Goal: Task Accomplishment & Management: Use online tool/utility

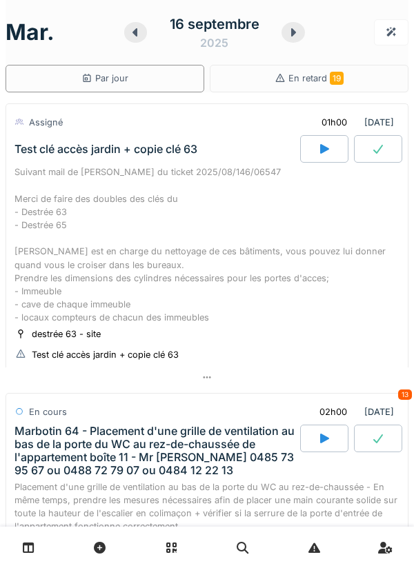
scroll to position [899, 0]
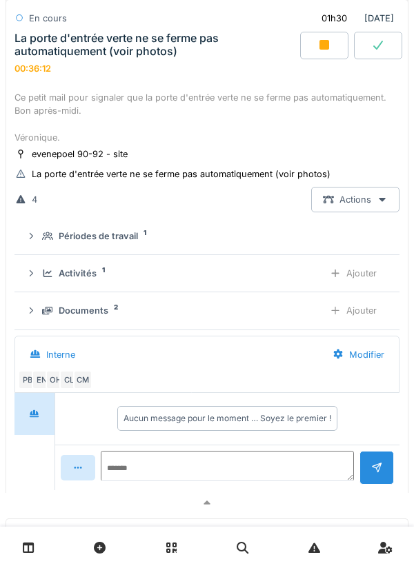
click at [34, 315] on icon at bounding box center [31, 310] width 11 height 9
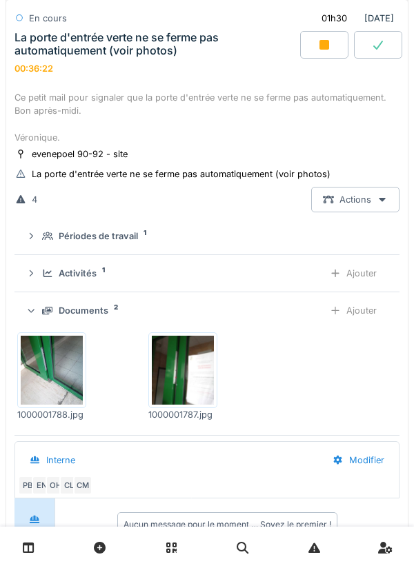
click at [360, 324] on div "Ajouter" at bounding box center [353, 311] width 70 height 26
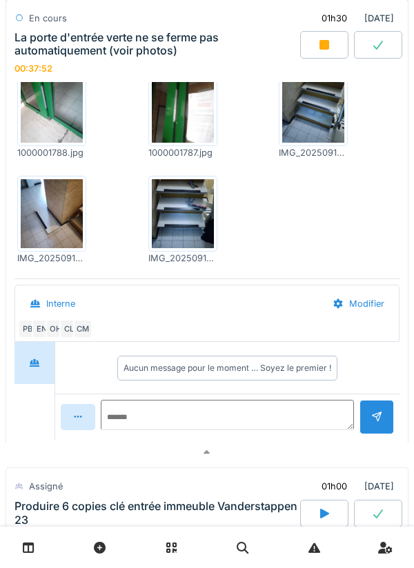
scroll to position [1169, 0]
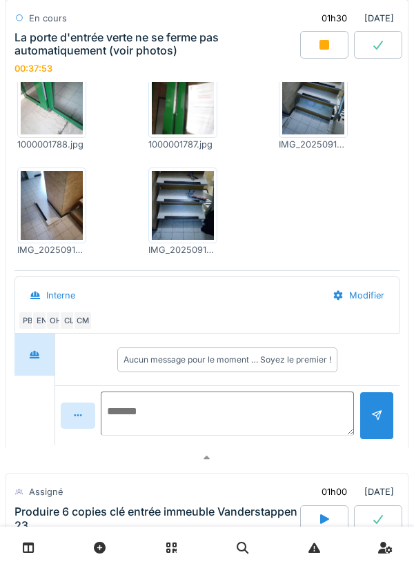
click at [230, 427] on textarea at bounding box center [227, 414] width 253 height 44
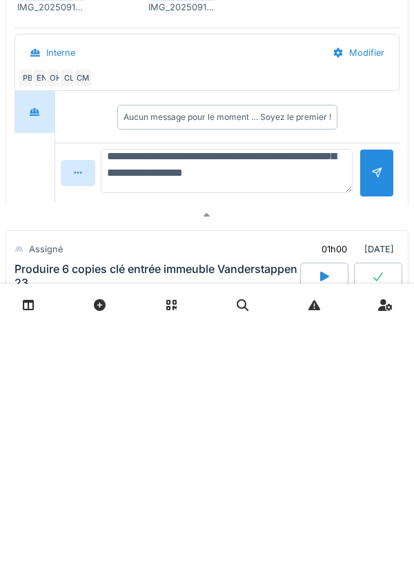
scroll to position [99, 0]
type textarea "**********"
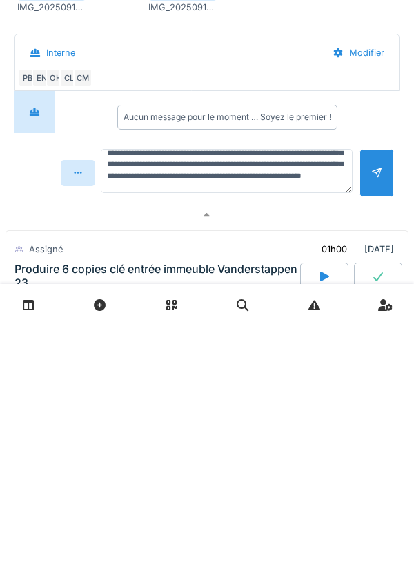
click at [371, 422] on div at bounding box center [376, 415] width 11 height 13
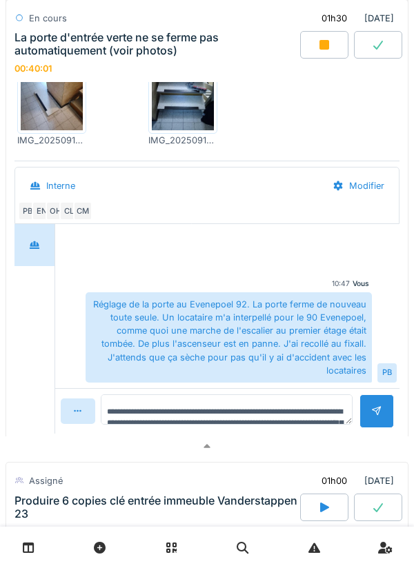
scroll to position [1280, 0]
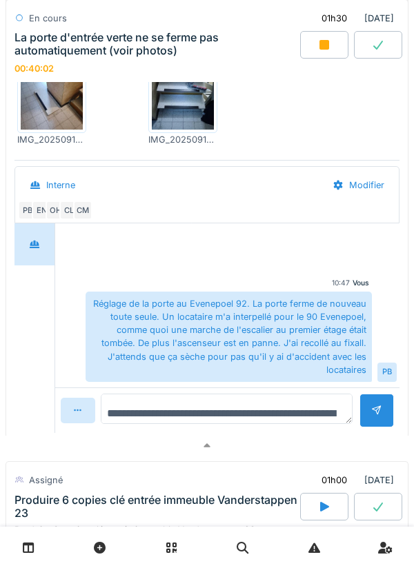
click at [252, 424] on textarea "**********" at bounding box center [227, 409] width 252 height 30
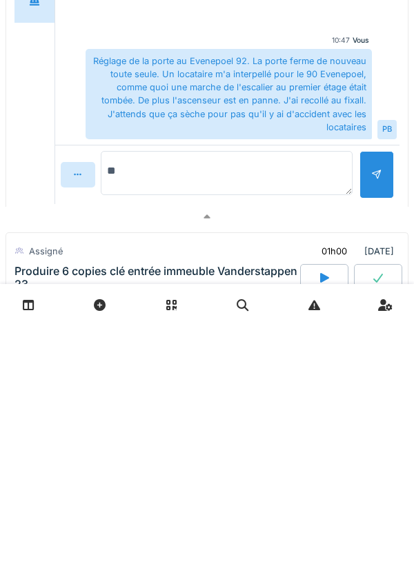
type textarea "*"
type textarea "**********"
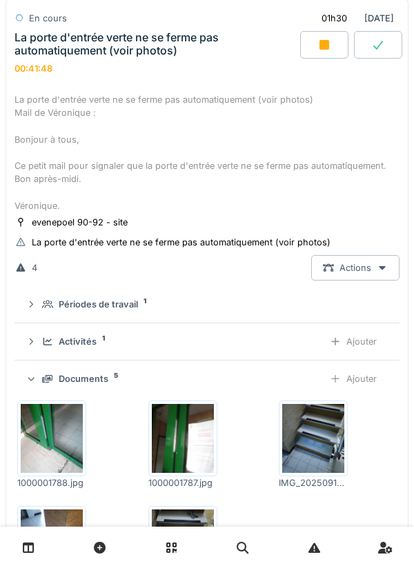
scroll to position [849, 0]
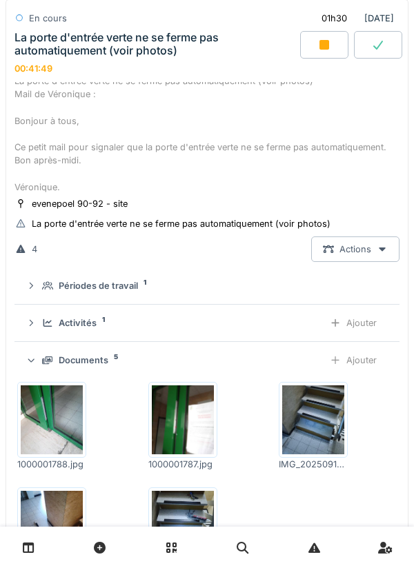
click at [359, 336] on div "Ajouter" at bounding box center [353, 323] width 70 height 26
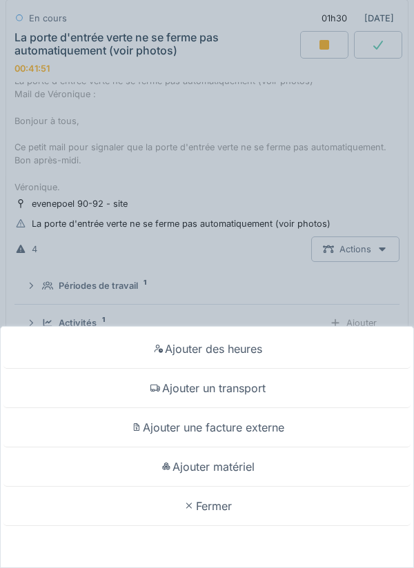
click at [254, 471] on div "Ajouter matériel" at bounding box center [206, 467] width 407 height 39
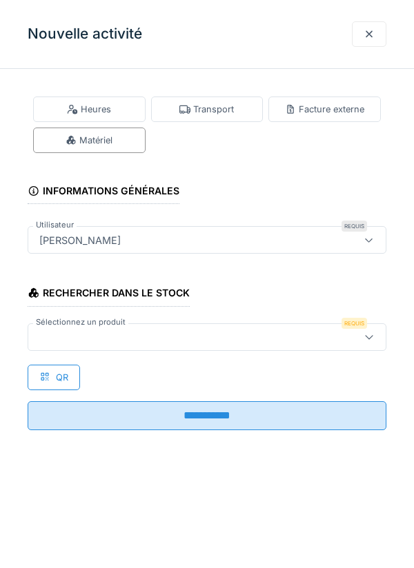
click at [304, 340] on div at bounding box center [184, 337] width 301 height 15
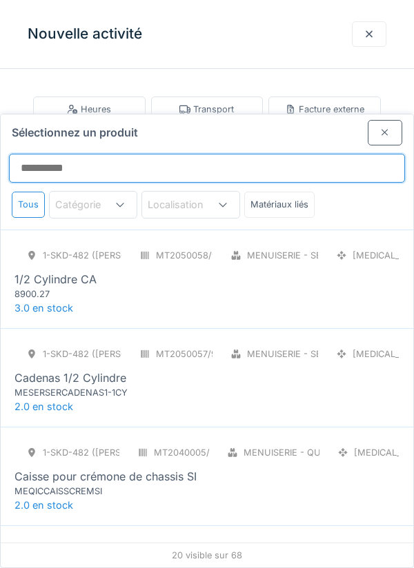
click at [250, 154] on input "Sélectionnez un produit" at bounding box center [207, 168] width 396 height 29
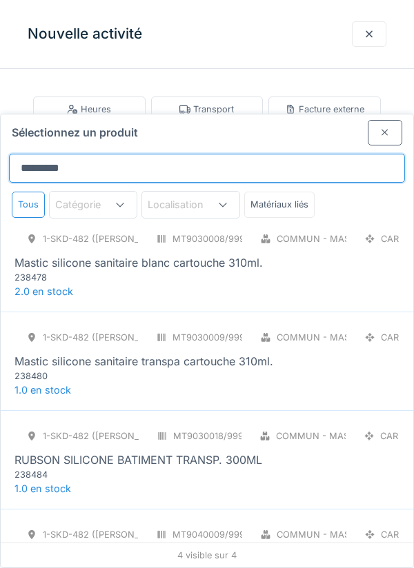
scroll to position [0, 0]
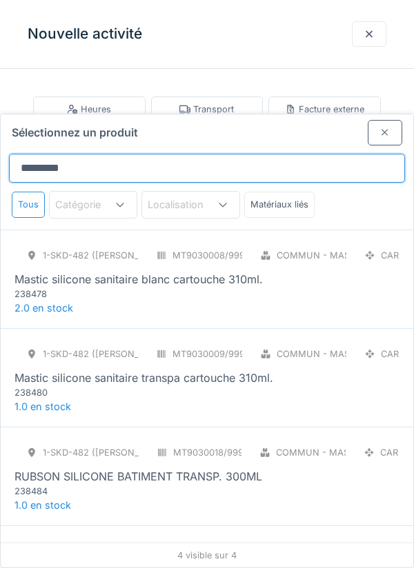
click at [195, 154] on input "********" at bounding box center [207, 168] width 396 height 29
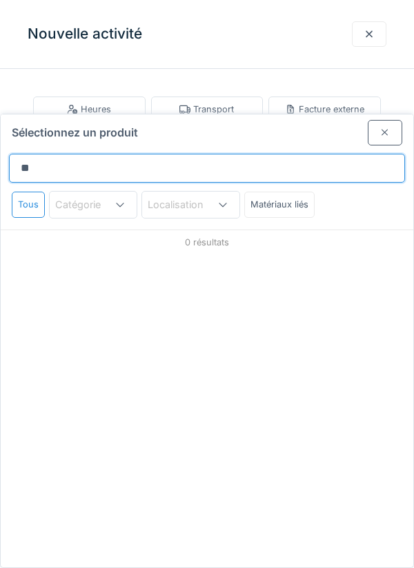
type input "*"
type input "****"
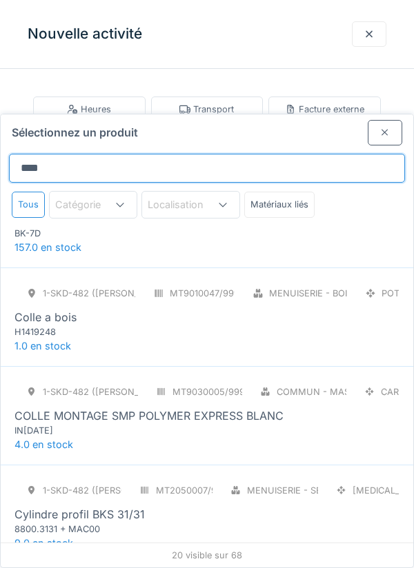
scroll to position [559, 0]
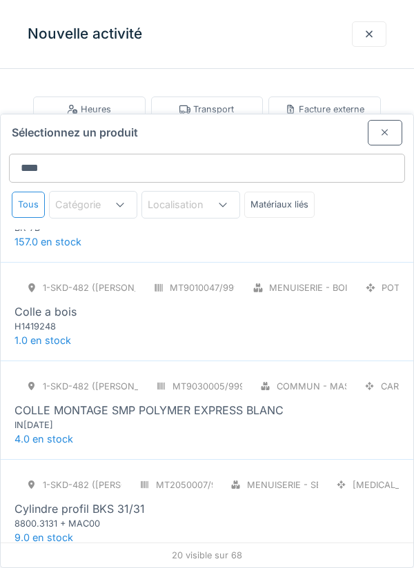
click at [246, 378] on div "1-SKD-482 (PAUL) MT9030005/999/007 Commun - Mastics CAR COLLE MONTAGE SMP POLYM…" at bounding box center [206, 403] width 385 height 58
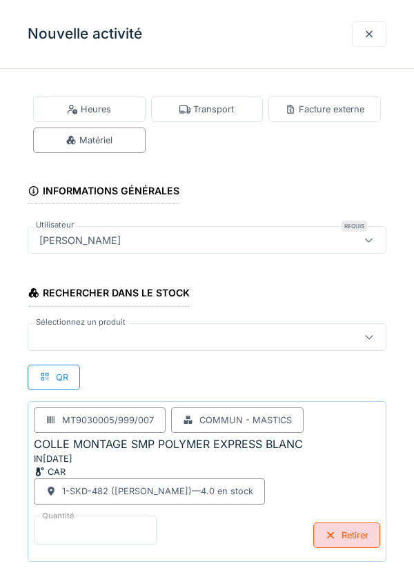
click at [135, 524] on input "*" at bounding box center [95, 530] width 123 height 29
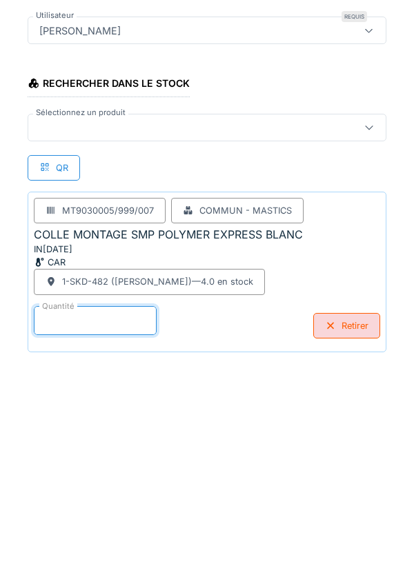
scroll to position [72, 0]
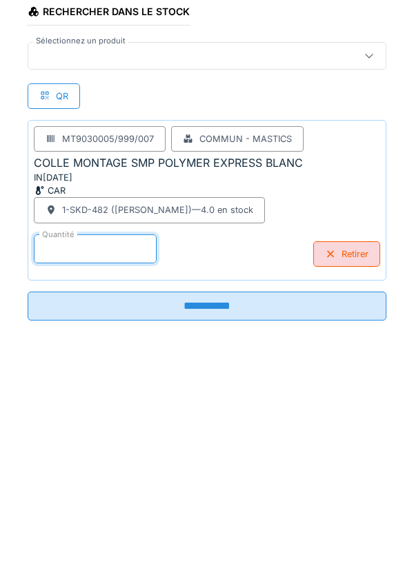
type input "*"
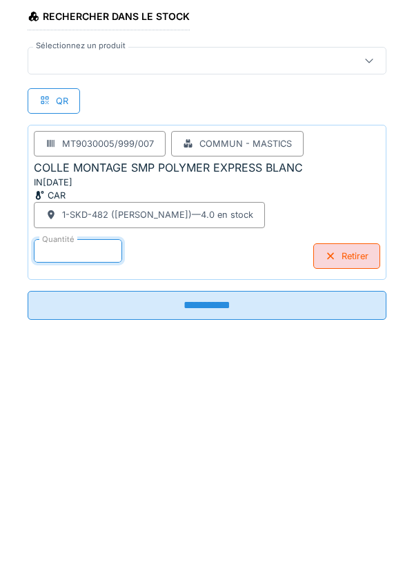
click at [254, 503] on input "**********" at bounding box center [207, 515] width 359 height 29
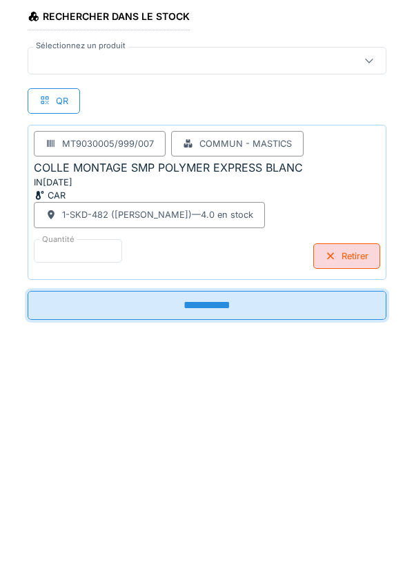
scroll to position [67, 0]
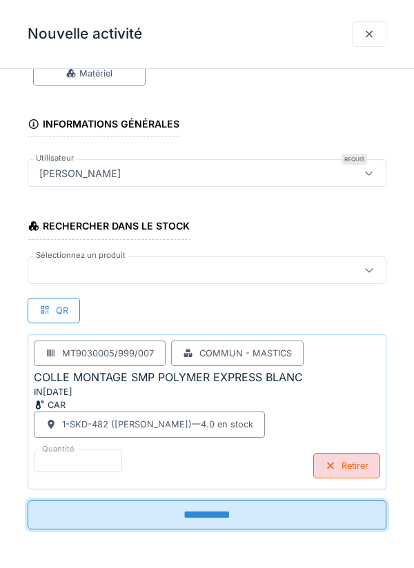
click at [247, 304] on div "Rechercher dans le stock Sélectionnez un produit QR MT9030005/999/007 Commun - …" at bounding box center [207, 347] width 359 height 285
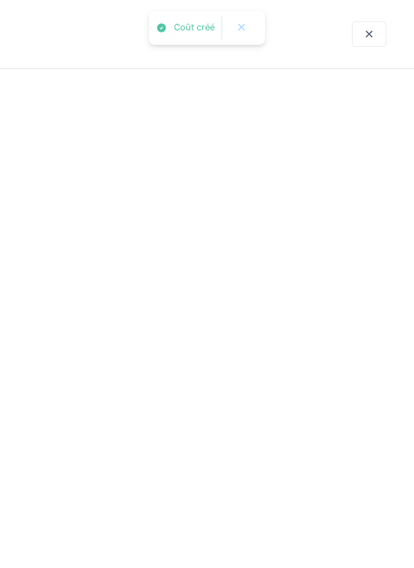
scroll to position [0, 0]
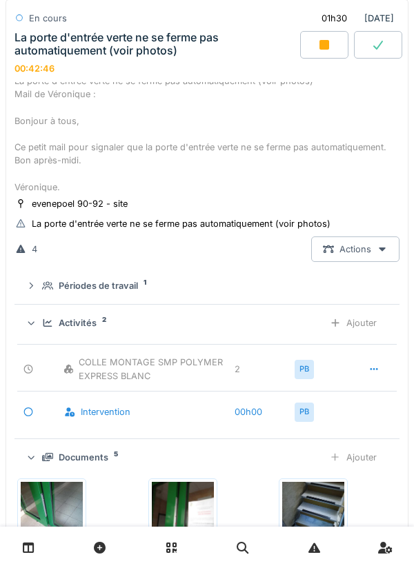
click at [195, 330] on div "Activités 2" at bounding box center [177, 323] width 270 height 13
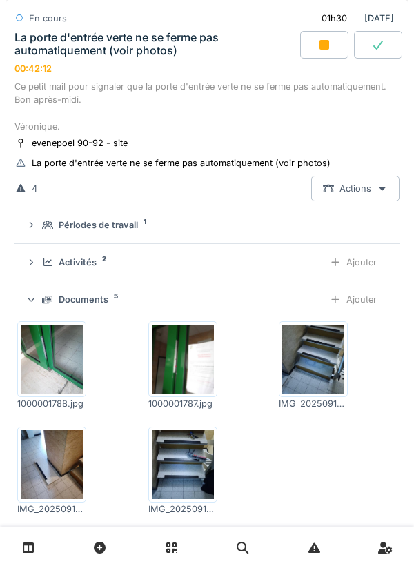
scroll to position [909, 0]
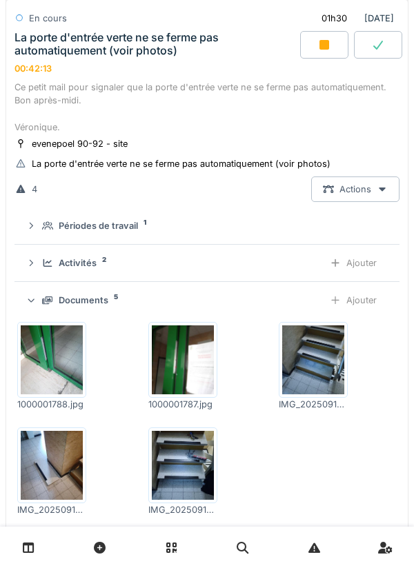
click at [353, 276] on div "Ajouter" at bounding box center [353, 263] width 70 height 26
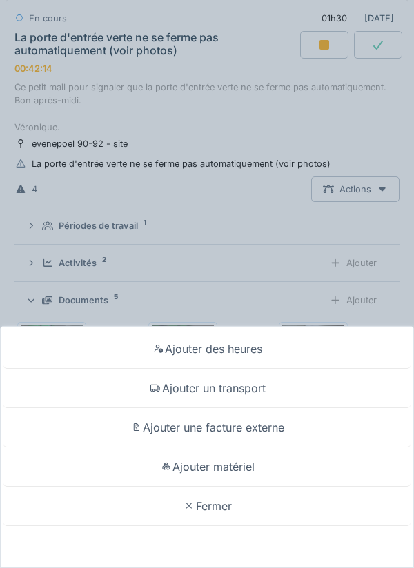
click at [263, 390] on div "Ajouter un transport" at bounding box center [206, 388] width 407 height 39
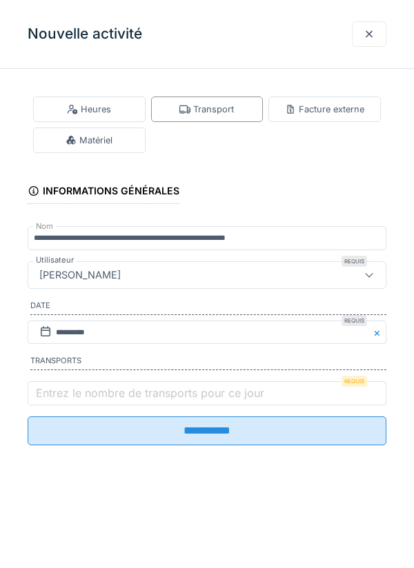
click at [228, 401] on label "Entrez le nombre de transports pour ce jour" at bounding box center [150, 393] width 234 height 17
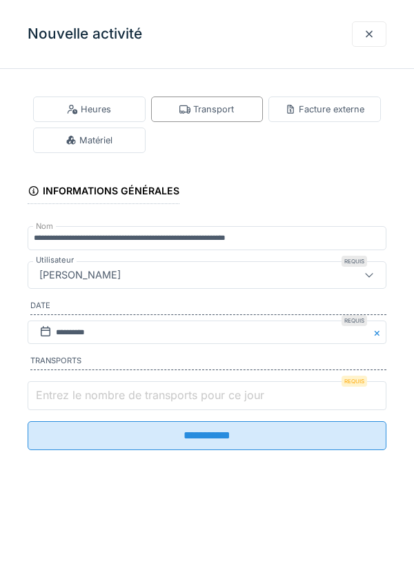
click at [228, 401] on input "Entrez le nombre de transports pour ce jour" at bounding box center [207, 395] width 359 height 29
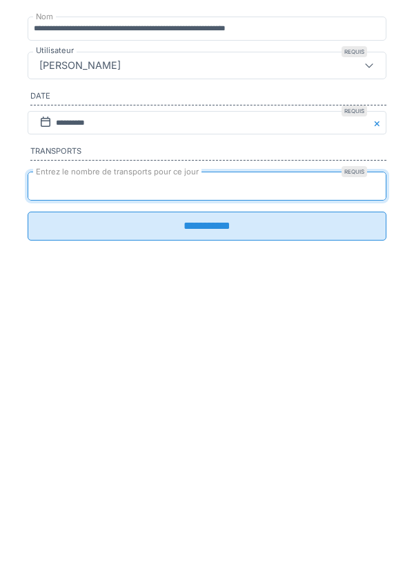
type input "*"
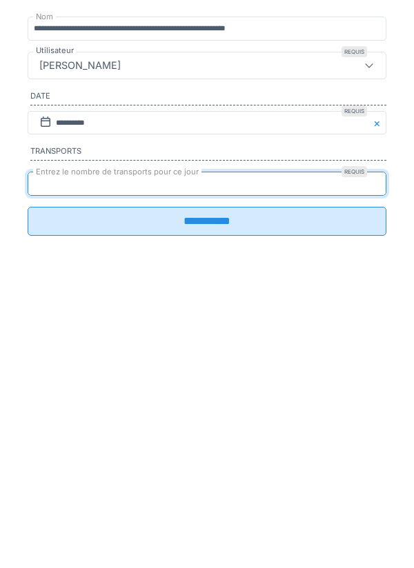
click at [241, 438] on input "**********" at bounding box center [207, 431] width 359 height 29
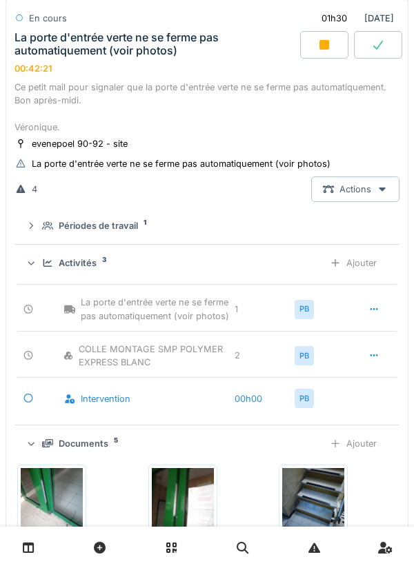
click at [226, 270] on div "Activités 3" at bounding box center [177, 263] width 270 height 13
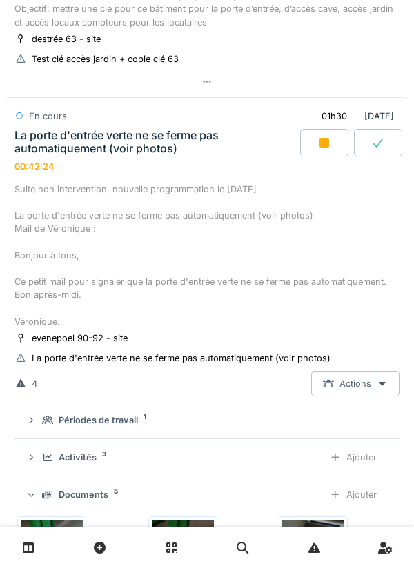
scroll to position [679, 0]
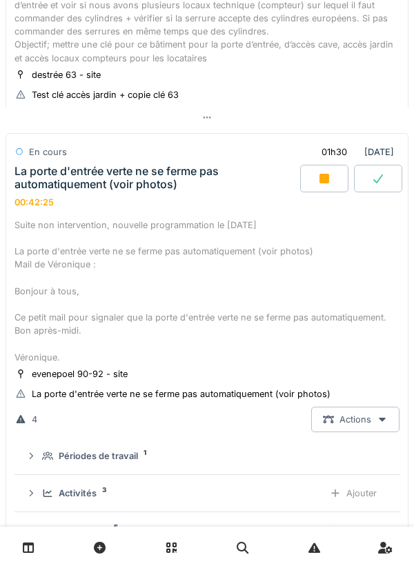
click at [205, 191] on div "La porte d'entrée verte ne se ferme pas automatiquement (voir photos)" at bounding box center [155, 178] width 283 height 26
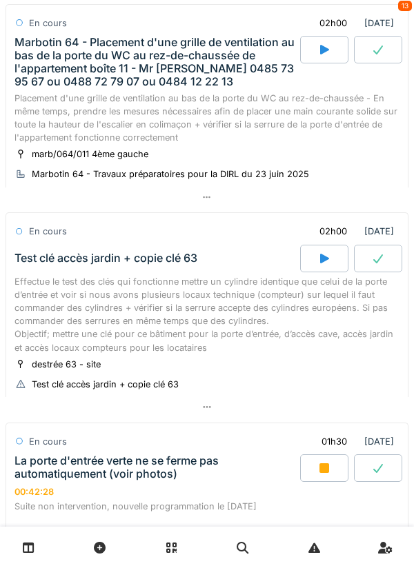
scroll to position [382, 0]
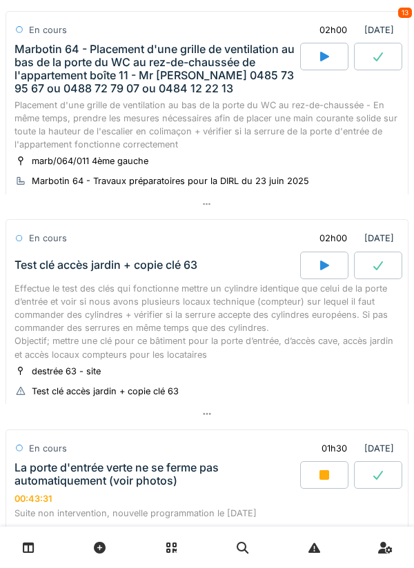
click at [234, 326] on div "Effectue le test des clés qui fonctionne mettre un cylindre identique que celui…" at bounding box center [206, 321] width 385 height 79
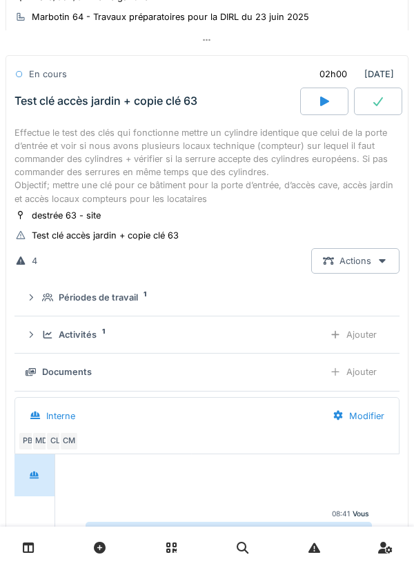
scroll to position [561, 0]
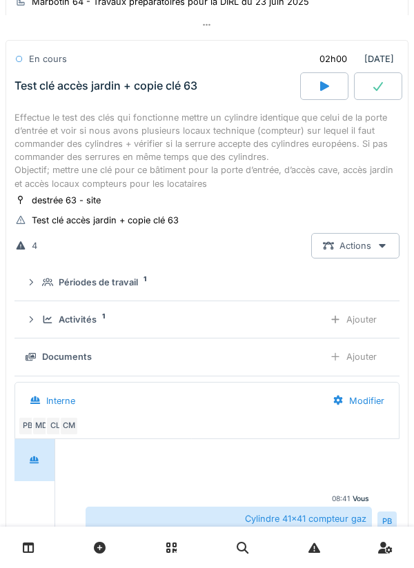
click at [350, 332] on div "Ajouter" at bounding box center [353, 320] width 70 height 26
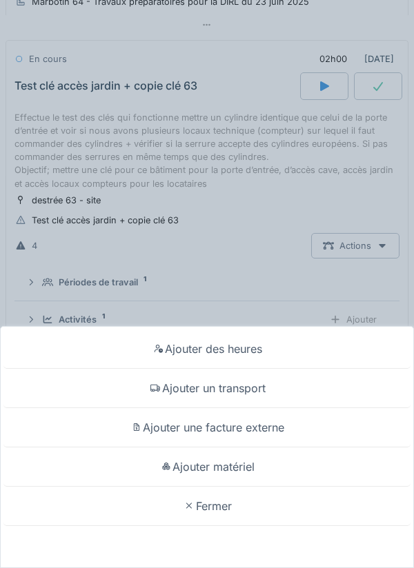
click at [261, 393] on div "Ajouter un transport" at bounding box center [206, 388] width 407 height 39
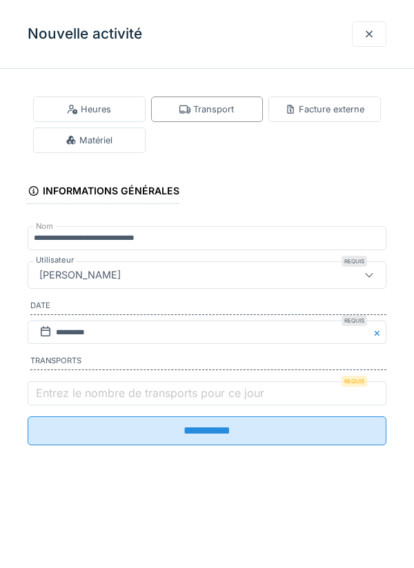
click at [223, 399] on label "Entrez le nombre de transports pour ce jour" at bounding box center [150, 393] width 234 height 17
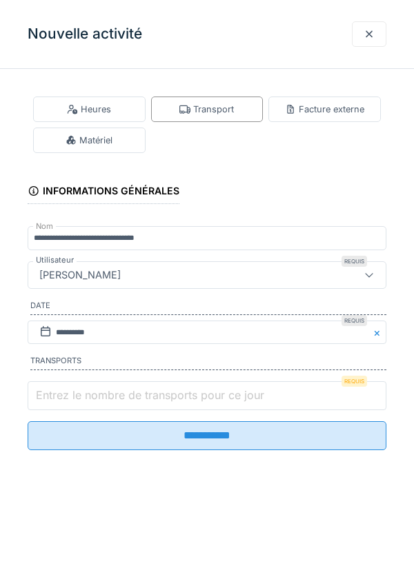
click at [223, 399] on input "Entrez le nombre de transports pour ce jour" at bounding box center [207, 395] width 359 height 29
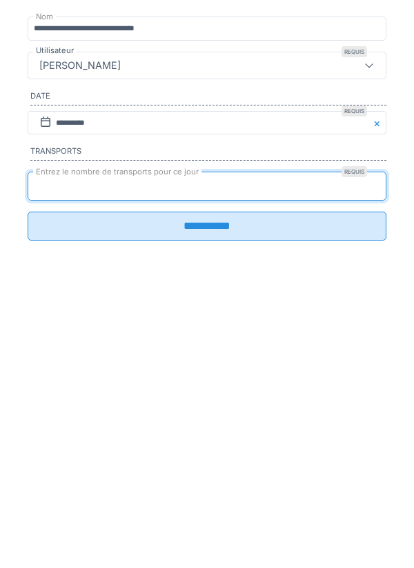
type input "*"
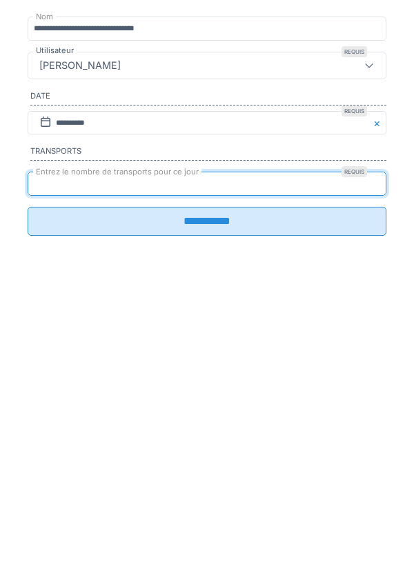
click at [242, 443] on input "**********" at bounding box center [207, 431] width 359 height 29
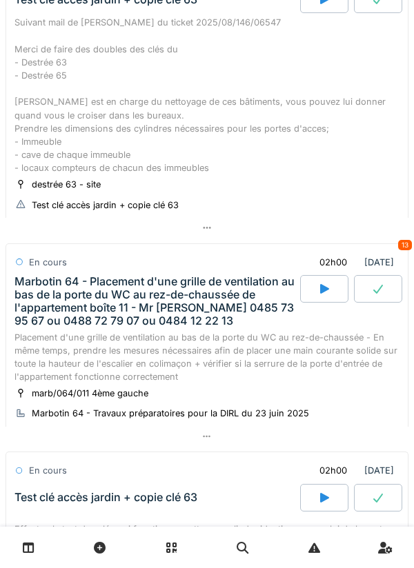
click at [235, 322] on div "Marbotin 64 - Placement d'une grille de ventilation au bas de la porte du WC au…" at bounding box center [155, 301] width 283 height 53
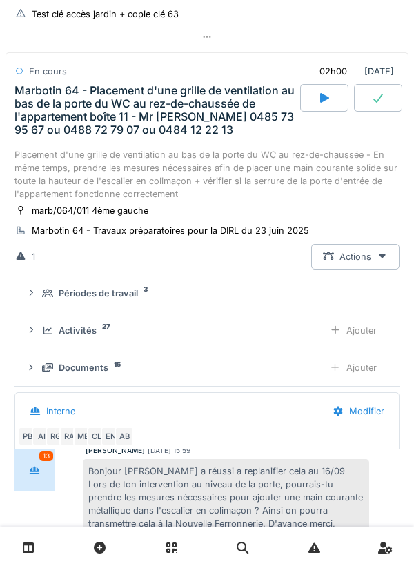
scroll to position [352, 0]
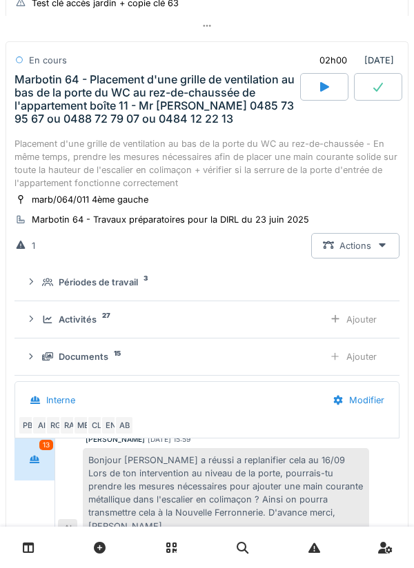
click at [278, 326] on div "Activités 27" at bounding box center [177, 319] width 270 height 13
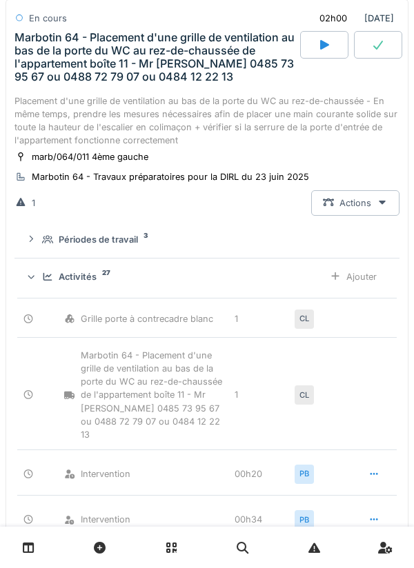
scroll to position [392, 0]
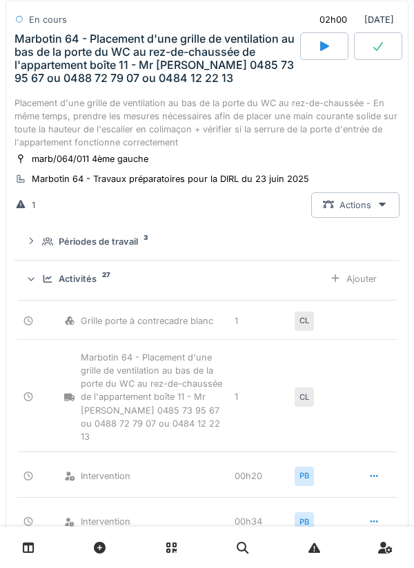
click at [229, 286] on div "Activités 27" at bounding box center [177, 278] width 270 height 13
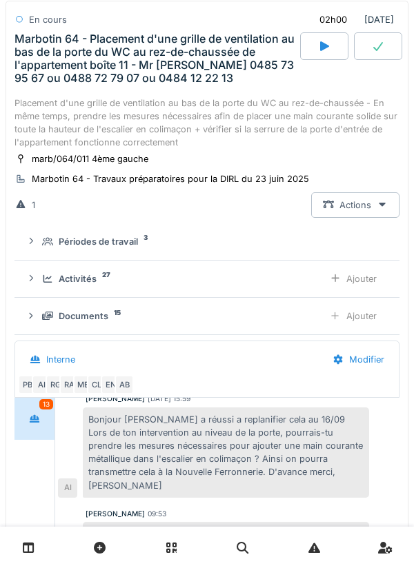
click at [360, 291] on div "Ajouter" at bounding box center [353, 279] width 70 height 26
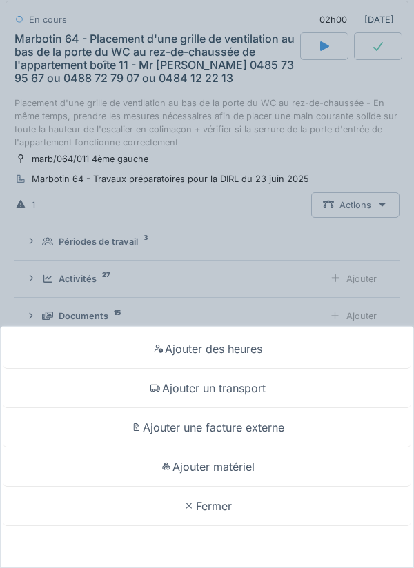
click at [275, 388] on div "Ajouter un transport" at bounding box center [206, 388] width 407 height 39
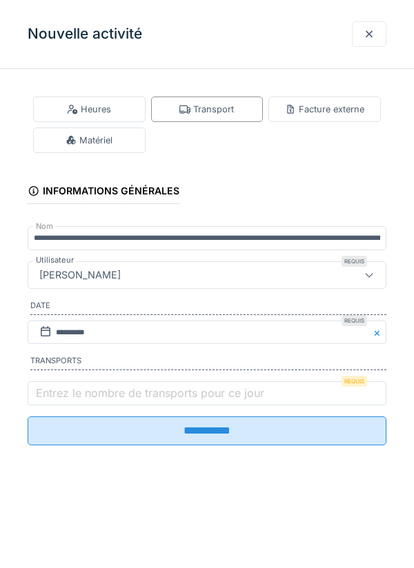
click at [223, 397] on label "Entrez le nombre de transports pour ce jour" at bounding box center [150, 393] width 234 height 17
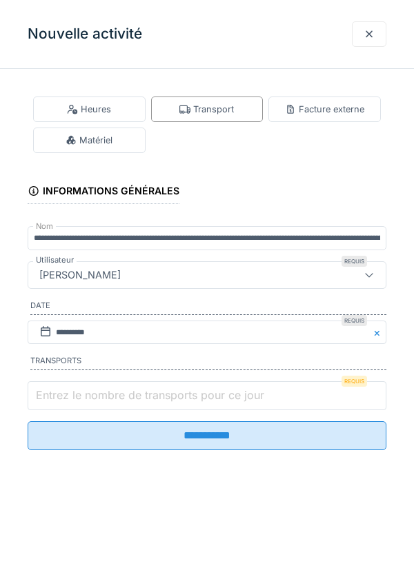
click at [223, 397] on input "Entrez le nombre de transports pour ce jour" at bounding box center [207, 395] width 359 height 29
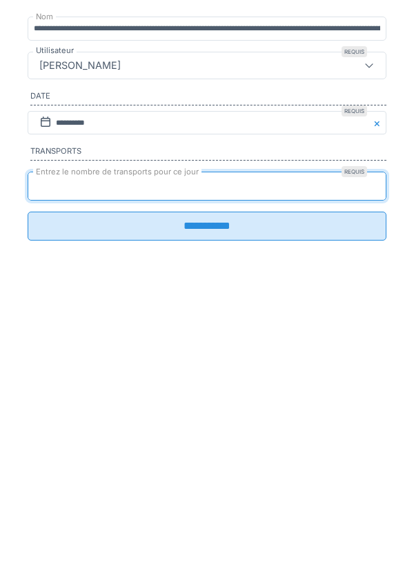
type input "*"
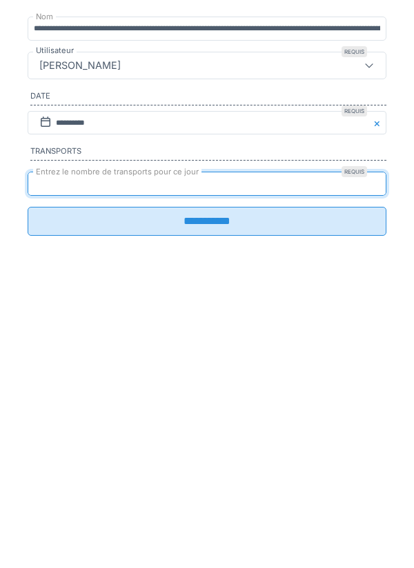
click at [222, 439] on input "**********" at bounding box center [207, 431] width 359 height 29
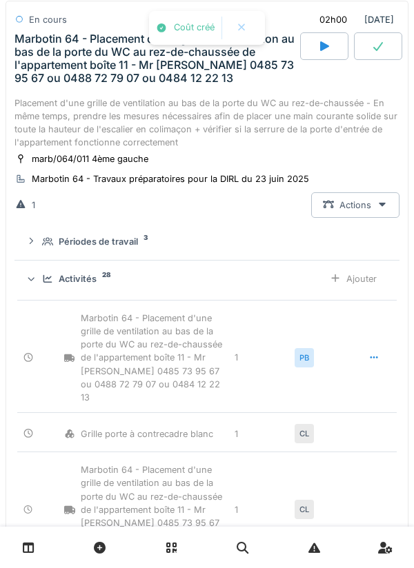
click at [219, 286] on div "Activités 28" at bounding box center [177, 278] width 270 height 13
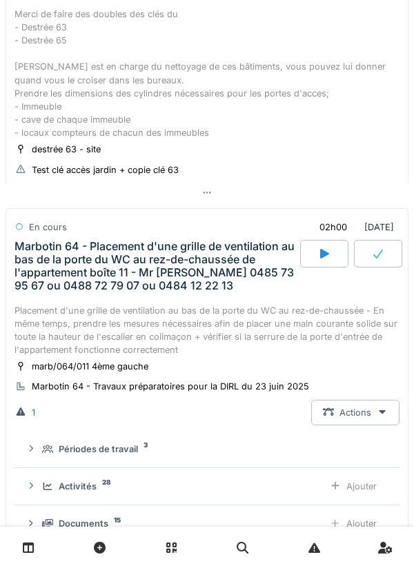
scroll to position [183, 0]
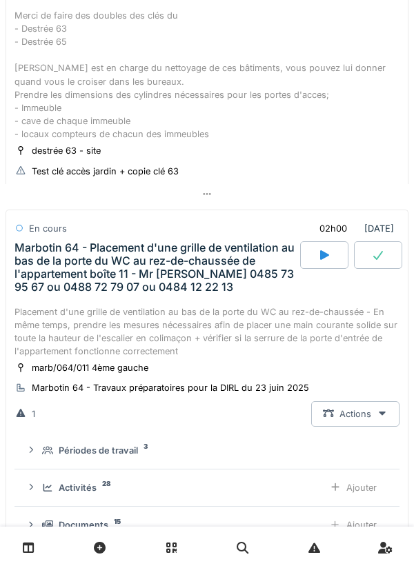
click at [232, 280] on div "Marbotin 64 - Placement d'une grille de ventilation au bas de la porte du WC au…" at bounding box center [155, 267] width 283 height 53
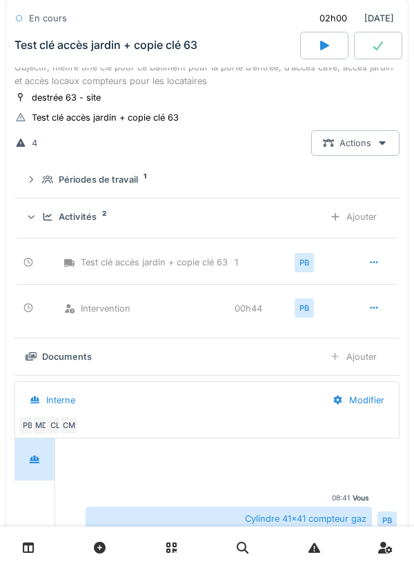
scroll to position [664, 0]
click at [186, 224] on div "Activités 2" at bounding box center [177, 217] width 270 height 13
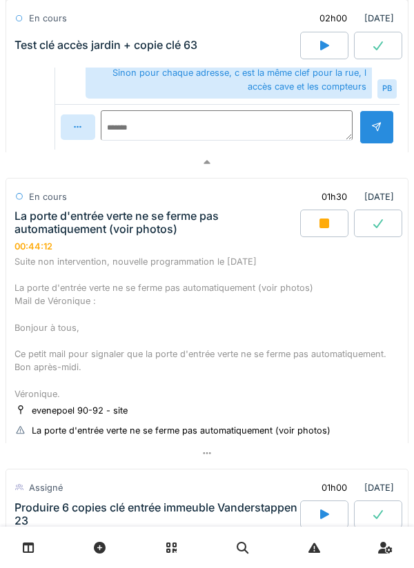
scroll to position [1209, 0]
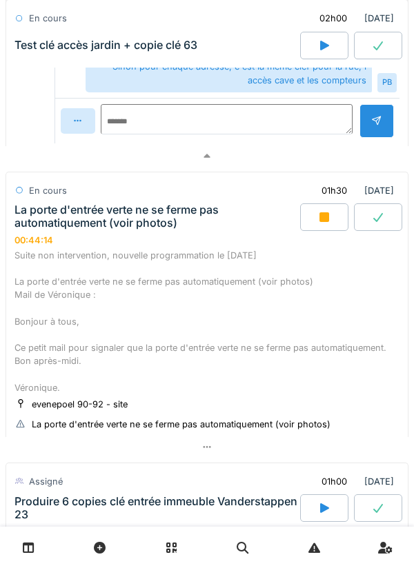
click at [228, 230] on div "La porte d'entrée verte ne se ferme pas automatiquement (voir photos)" at bounding box center [155, 216] width 283 height 26
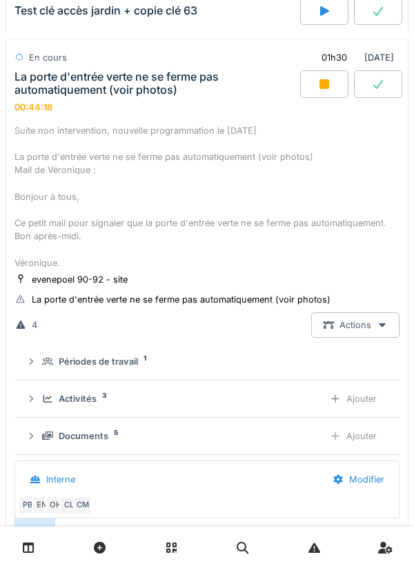
scroll to position [1350, 0]
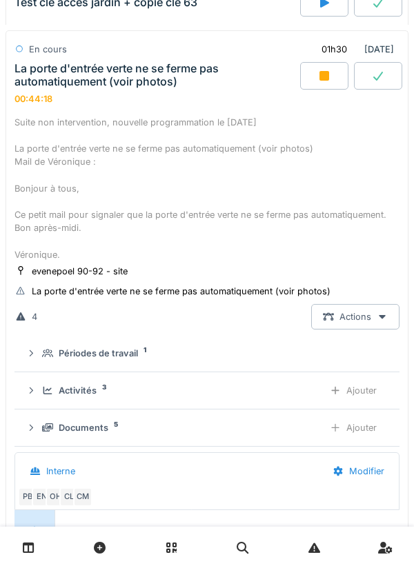
click at [223, 177] on div "Suite non intervention, nouvelle programmation le [DATE] La porte d'entrée vert…" at bounding box center [206, 189] width 385 height 146
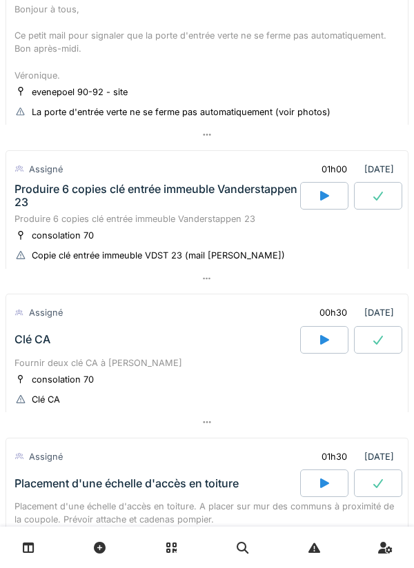
scroll to position [1516, 0]
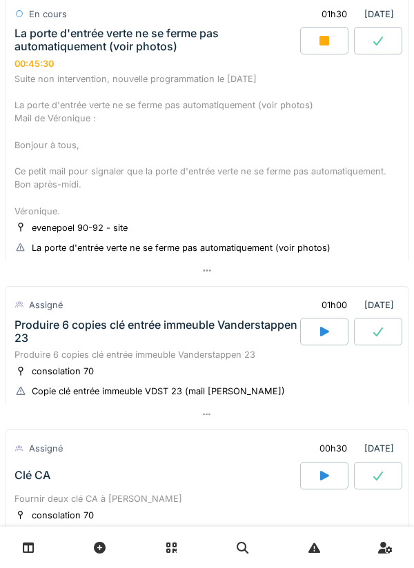
click at [222, 345] on div "Produire 6 copies clé entrée immeuble Vanderstappen 23" at bounding box center [155, 332] width 283 height 26
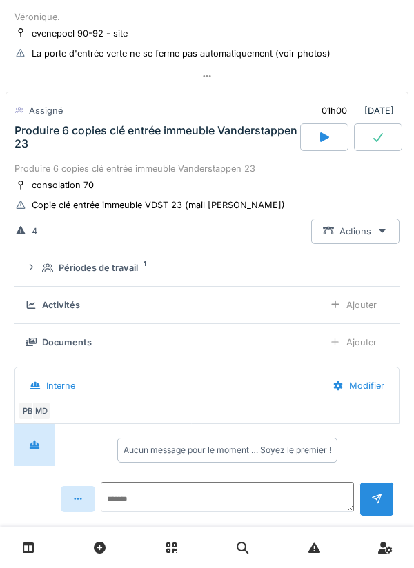
scroll to position [1602, 0]
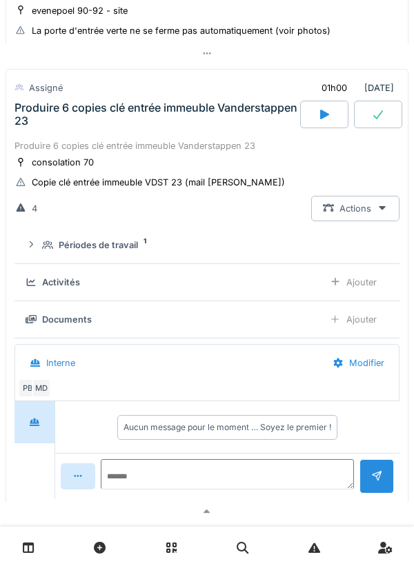
click at [225, 152] on div "Produire 6 copies clé entrée immeuble Vanderstappen 23" at bounding box center [206, 145] width 385 height 13
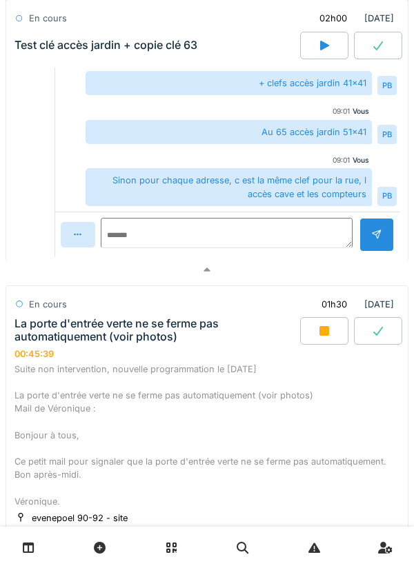
scroll to position [1093, 0]
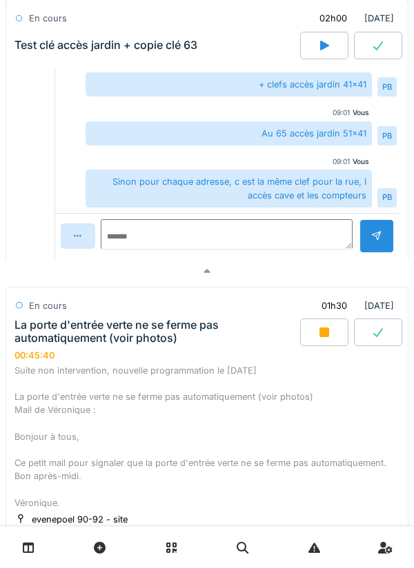
click at [196, 345] on div "La porte d'entrée verte ne se ferme pas automatiquement (voir photos)" at bounding box center [155, 332] width 283 height 26
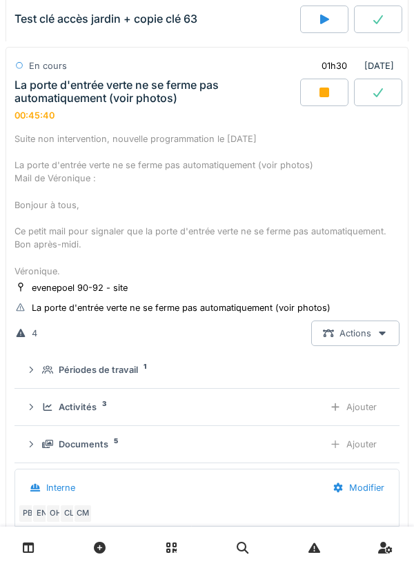
scroll to position [1342, 0]
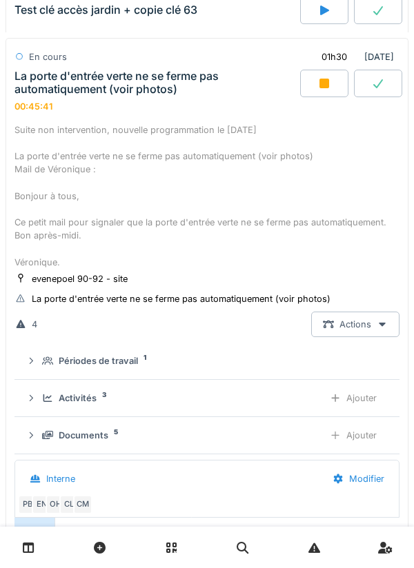
click at [240, 112] on div "La porte d'entrée verte ne se ferme pas automatiquement (voir photos) 00:45:41" at bounding box center [156, 91] width 288 height 43
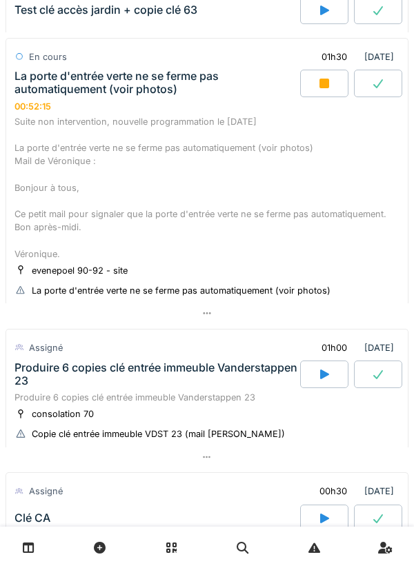
click at [283, 217] on div "Suite non intervention, nouvelle programmation le [DATE] La porte d'entrée vert…" at bounding box center [206, 188] width 385 height 146
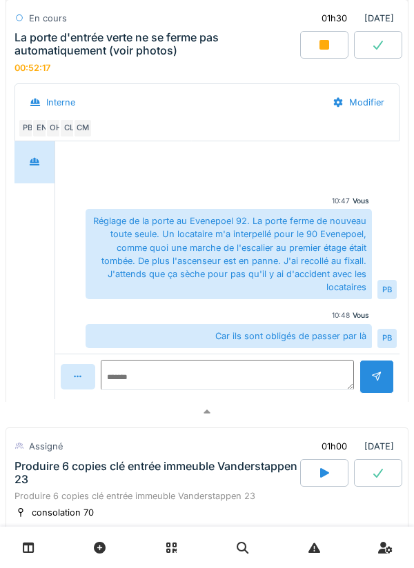
scroll to position [1719, 0]
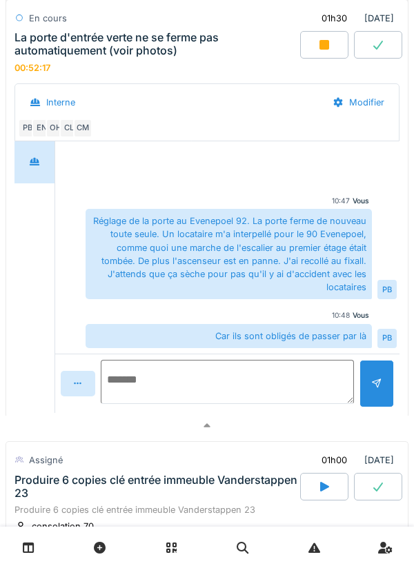
click at [255, 390] on textarea at bounding box center [227, 382] width 253 height 44
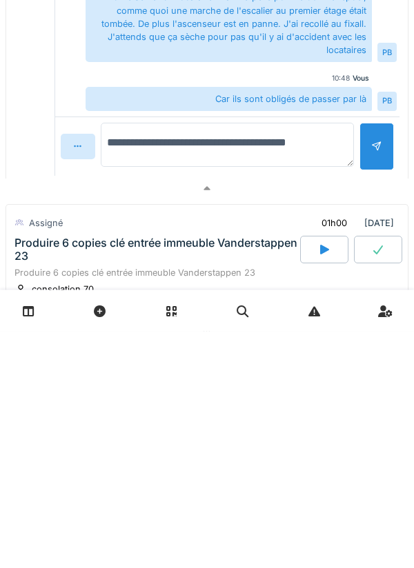
type textarea "**********"
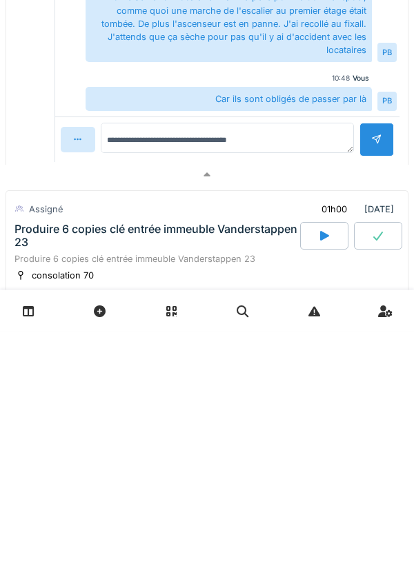
click at [379, 384] on div at bounding box center [376, 376] width 11 height 13
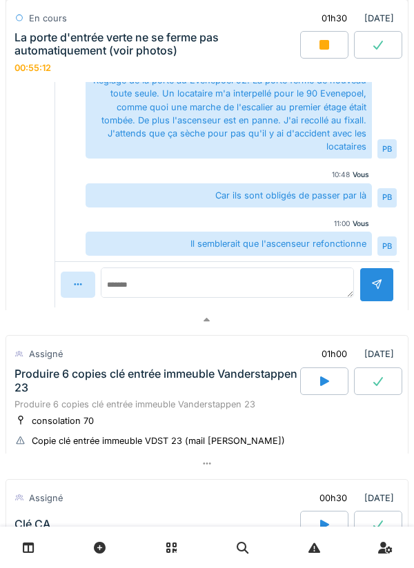
scroll to position [1856, 0]
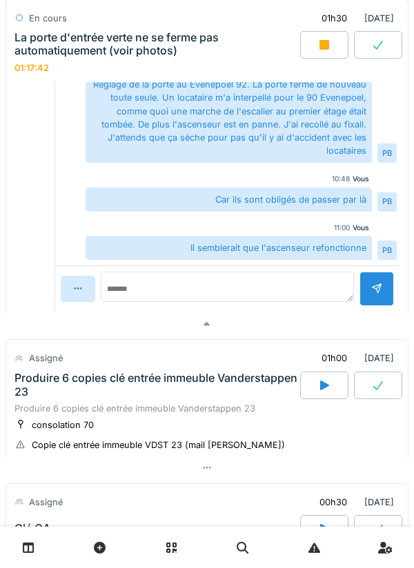
click at [335, 43] on div at bounding box center [324, 45] width 48 height 28
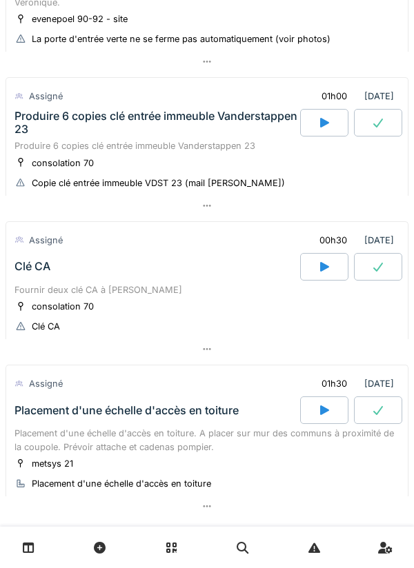
scroll to position [1578, 0]
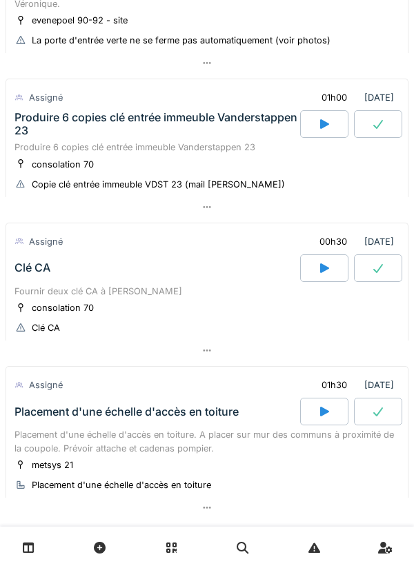
click at [323, 138] on div at bounding box center [324, 124] width 48 height 28
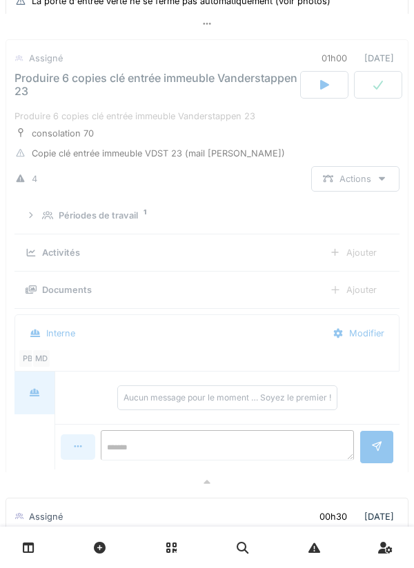
scroll to position [1619, 0]
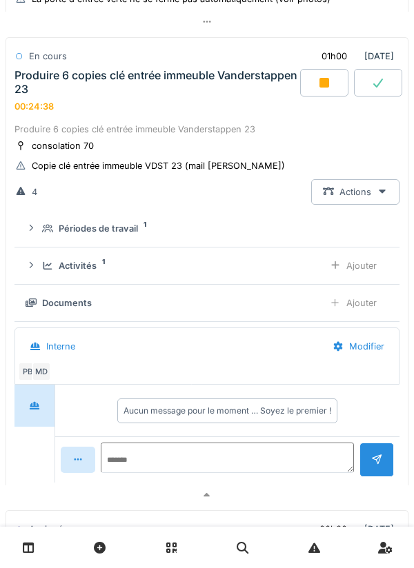
click at [317, 97] on div at bounding box center [324, 83] width 48 height 28
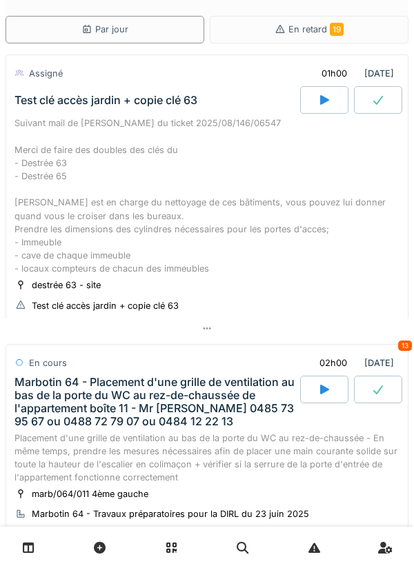
scroll to position [0, 0]
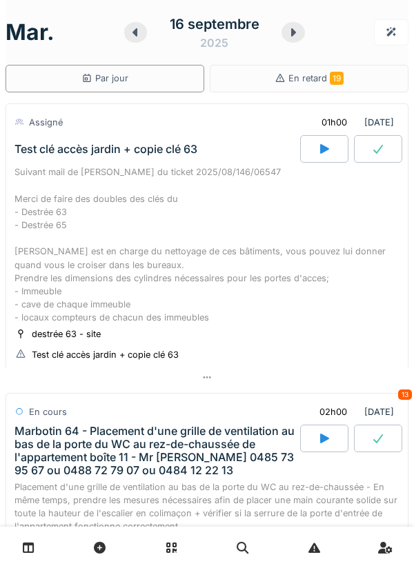
click at [135, 266] on div "Suivant mail de [PERSON_NAME] du ticket 2025/08/146/06547 Merci de faire des do…" at bounding box center [206, 245] width 385 height 159
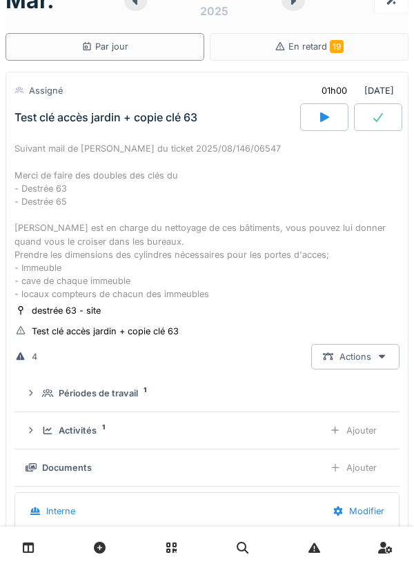
scroll to position [48, 0]
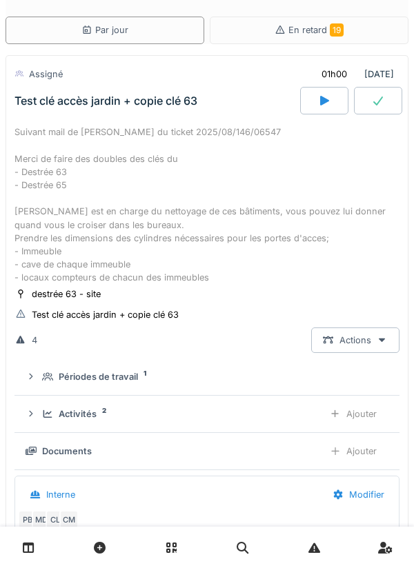
click at [364, 427] on div "Ajouter" at bounding box center [353, 414] width 70 height 26
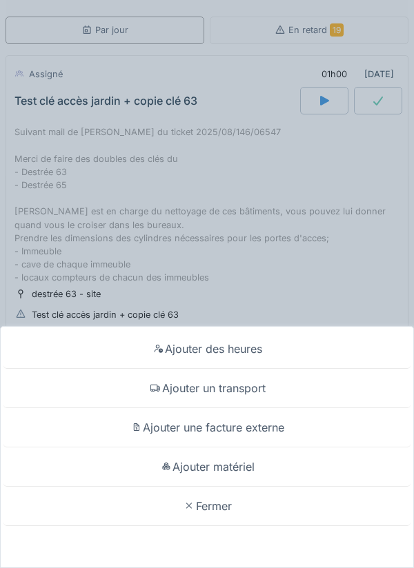
click at [347, 268] on div "Ajouter des heures Ajouter un transport Ajouter une facture externe Ajouter mat…" at bounding box center [207, 284] width 414 height 568
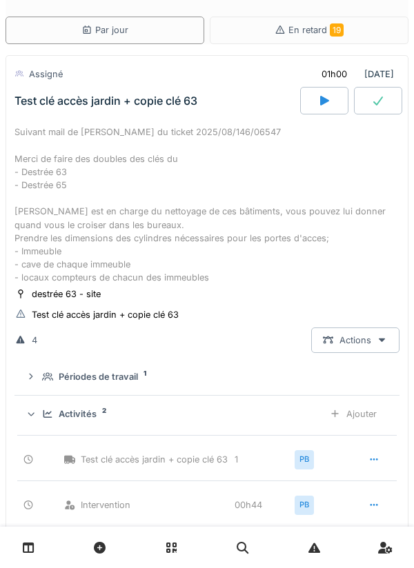
click at [217, 421] on div "Activités 2" at bounding box center [177, 414] width 270 height 13
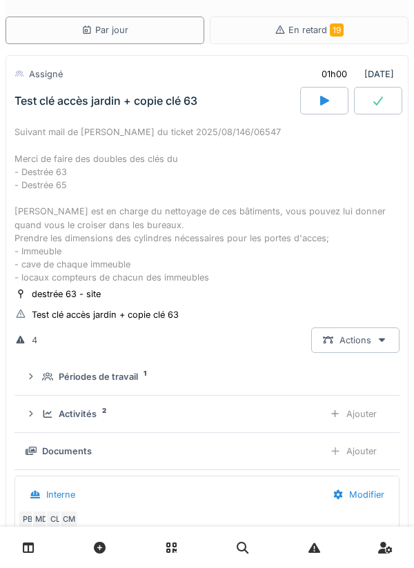
click at [227, 421] on div "Activités 2" at bounding box center [177, 414] width 270 height 13
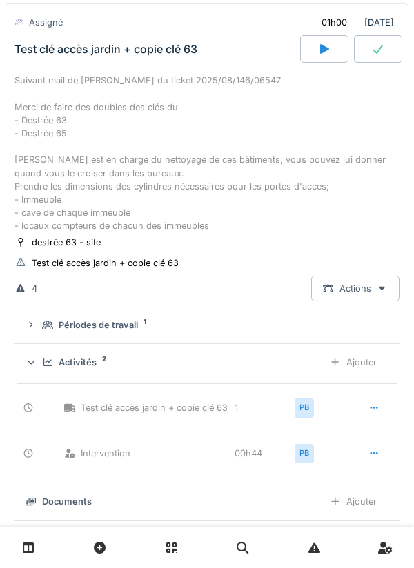
scroll to position [112, 0]
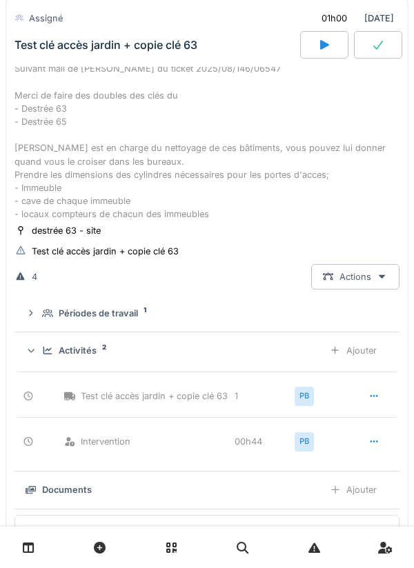
click at [241, 357] on div "Activités 2" at bounding box center [177, 350] width 270 height 13
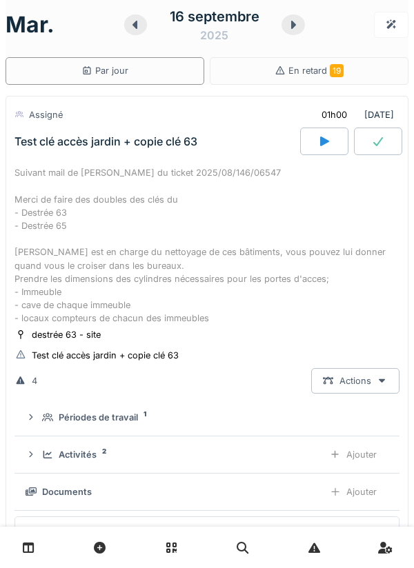
scroll to position [0, 0]
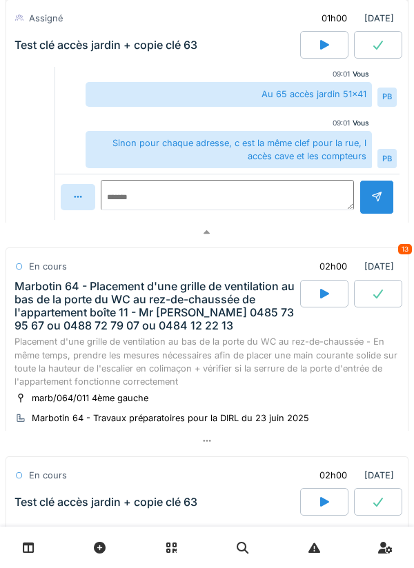
click at [197, 332] on div "Marbotin 64 - Placement d'une grille de ventilation au bas de la porte du WC au…" at bounding box center [155, 306] width 283 height 53
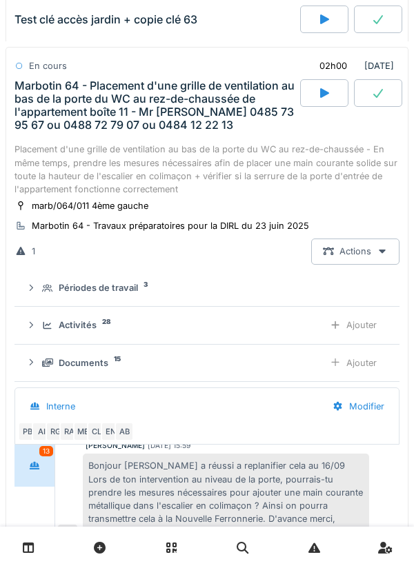
scroll to position [922, 0]
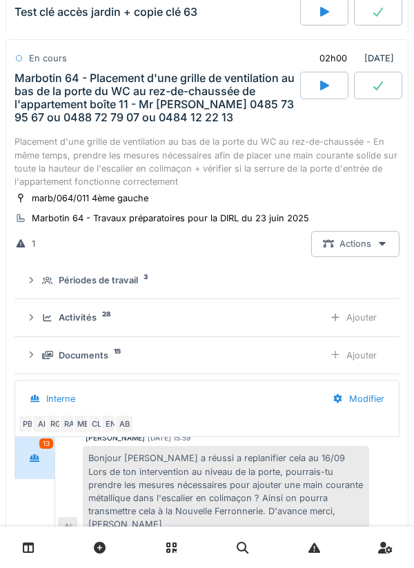
click at [214, 112] on div "Marbotin 64 - Placement d'une grille de ventilation au bas de la porte du WC au…" at bounding box center [155, 98] width 283 height 53
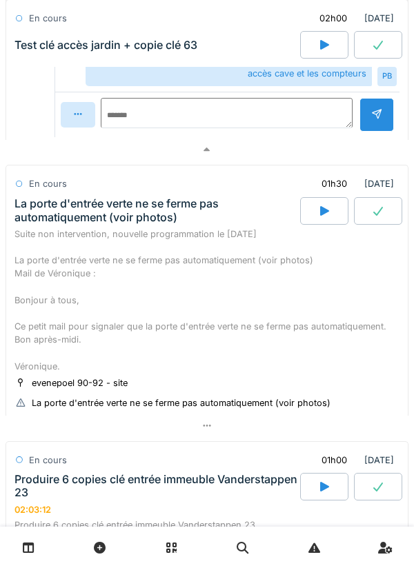
click at [171, 261] on div "Suite non intervention, nouvelle programmation le [DATE] La porte d'entrée vert…" at bounding box center [206, 301] width 385 height 146
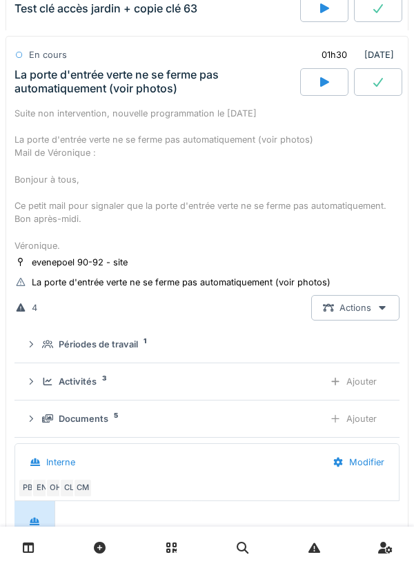
scroll to position [1912, 0]
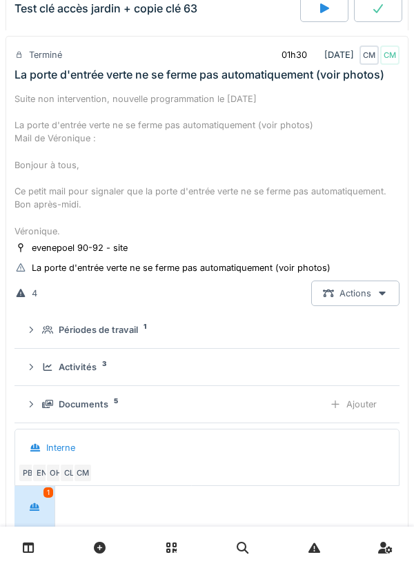
click at [186, 374] on div "Activités 3" at bounding box center [212, 367] width 341 height 13
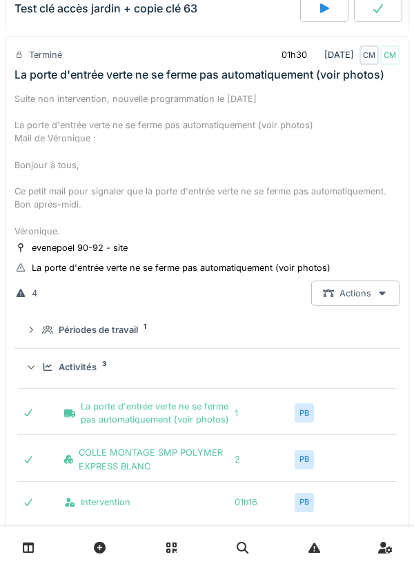
click at [233, 174] on div "Suite non intervention, nouvelle programmation le [DATE] La porte d'entrée vert…" at bounding box center [206, 165] width 385 height 146
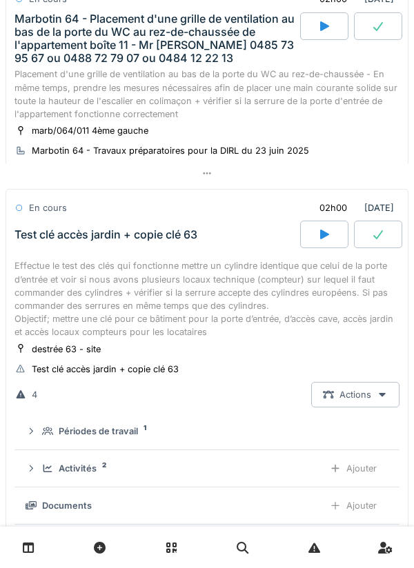
scroll to position [979, 0]
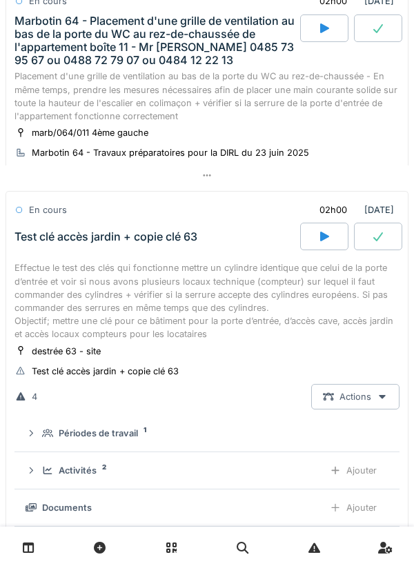
click at [219, 331] on div "Effectue le test des clés qui fonctionne mettre un cylindre identique que celui…" at bounding box center [206, 300] width 385 height 79
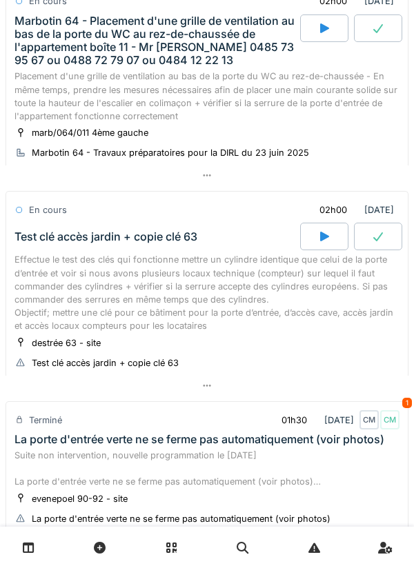
click at [219, 317] on div "Effectue le test des clés qui fonctionne mettre un cylindre identique que celui…" at bounding box center [206, 292] width 385 height 79
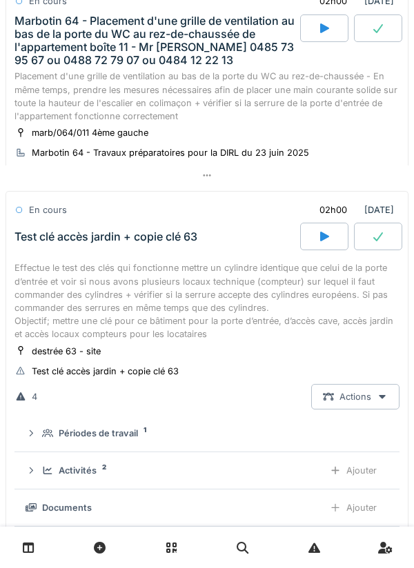
scroll to position [1129, 0]
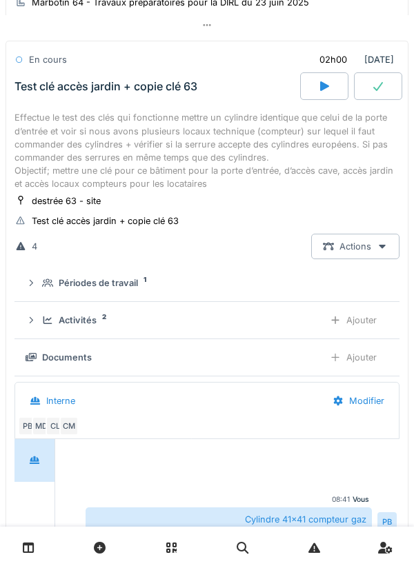
click at [202, 190] on div "Effectue le test des clés qui fonctionne mettre un cylindre identique que celui…" at bounding box center [206, 150] width 385 height 79
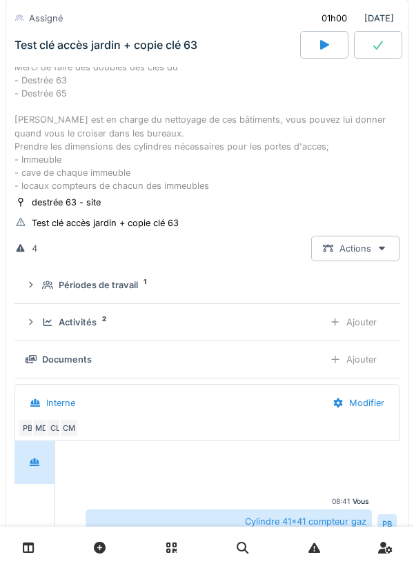
scroll to position [139, 0]
